Goal: Information Seeking & Learning: Find specific fact

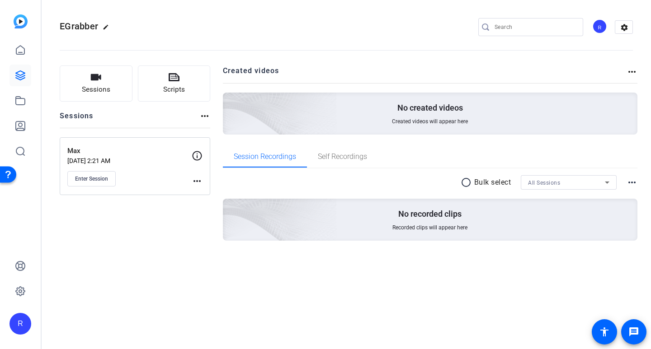
click at [527, 31] on input "Search" at bounding box center [535, 27] width 81 height 11
click at [17, 149] on icon at bounding box center [20, 151] width 8 height 8
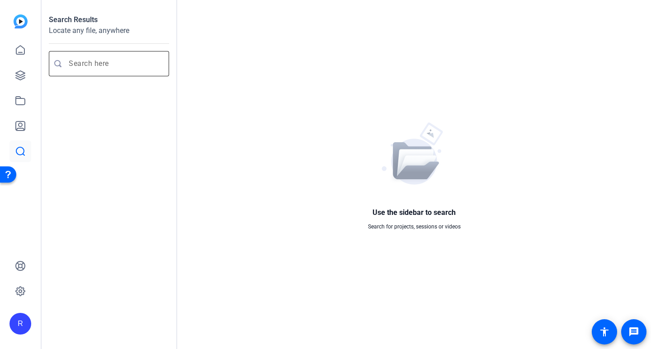
click at [90, 65] on input "Enter search query" at bounding box center [114, 63] width 90 height 11
paste input "[PERSON_NAME]"
type input "[PERSON_NAME]"
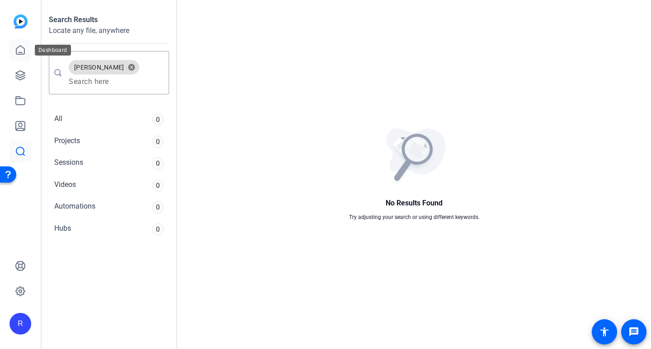
click at [20, 54] on icon at bounding box center [20, 50] width 8 height 9
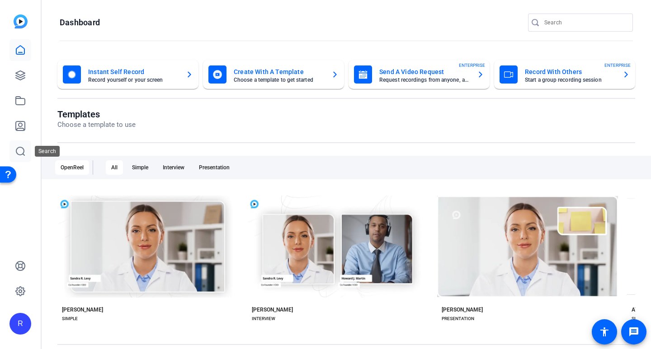
click at [22, 151] on icon at bounding box center [20, 151] width 11 height 11
